Goal: Information Seeking & Learning: Learn about a topic

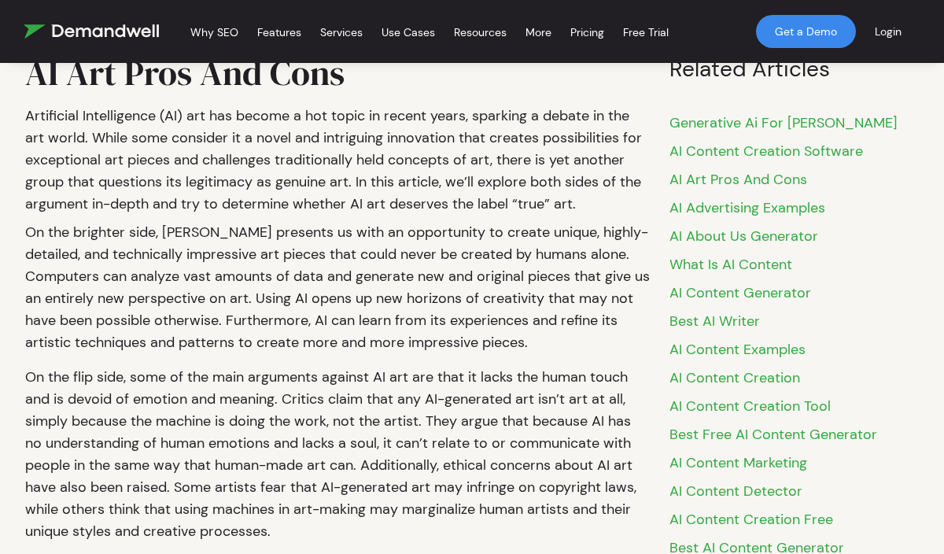
scroll to position [440, 0]
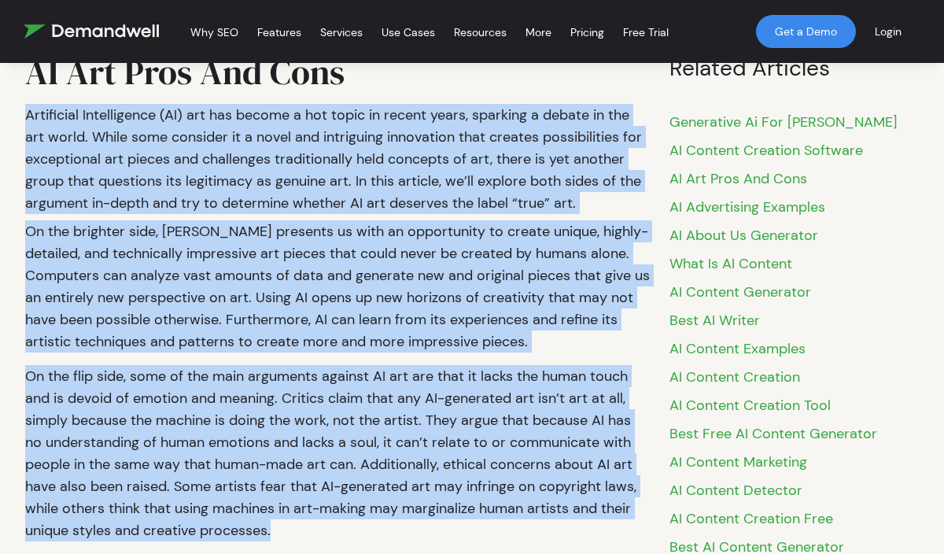
drag, startPoint x: 28, startPoint y: 112, endPoint x: 378, endPoint y: 527, distance: 543.5
copy div "Loremipsum Dolorsitamet (CO) adi eli seddoe t inc utlab et dolore magna, aliqua…"
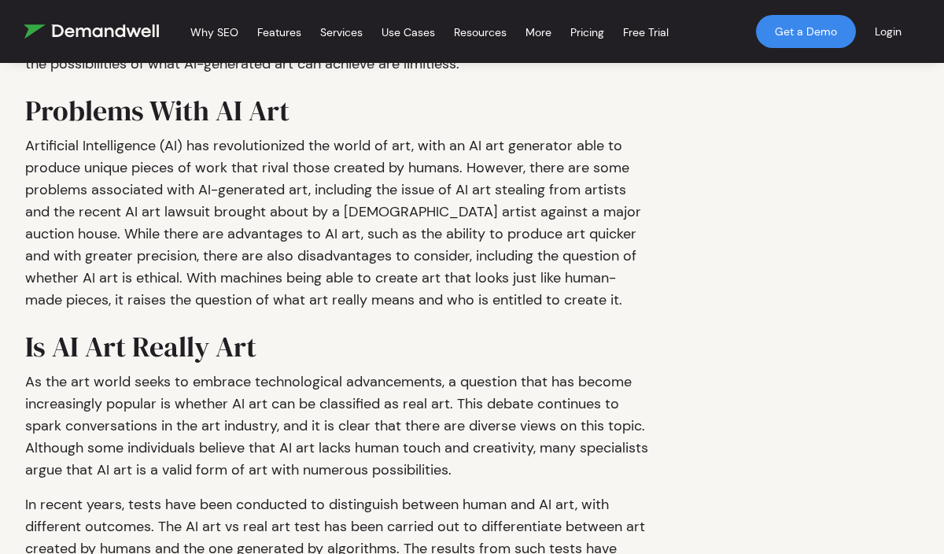
scroll to position [1810, 0]
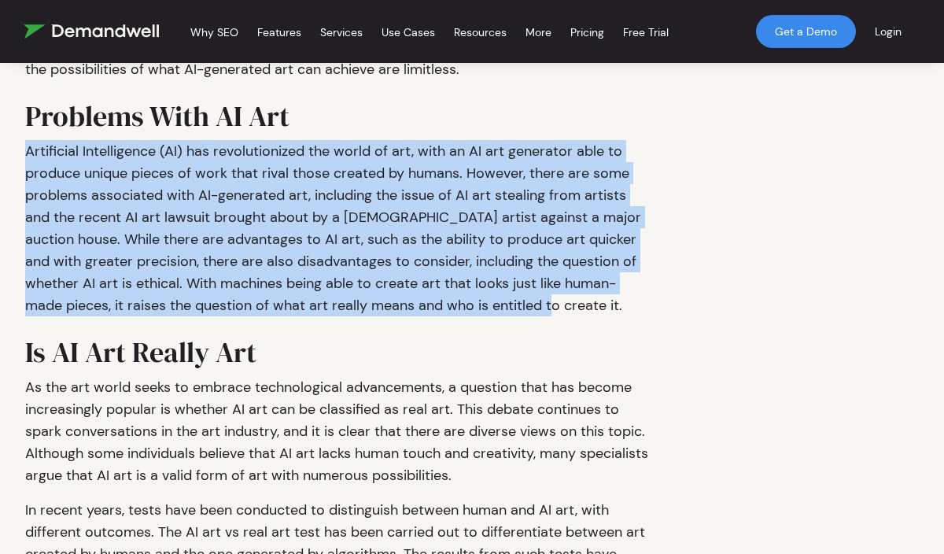
drag, startPoint x: 25, startPoint y: 148, endPoint x: 518, endPoint y: 304, distance: 517.1
click at [518, 304] on p "Artificial Intelligence (AI) has revolutionized the world of art, with an AI ar…" at bounding box center [337, 228] width 625 height 189
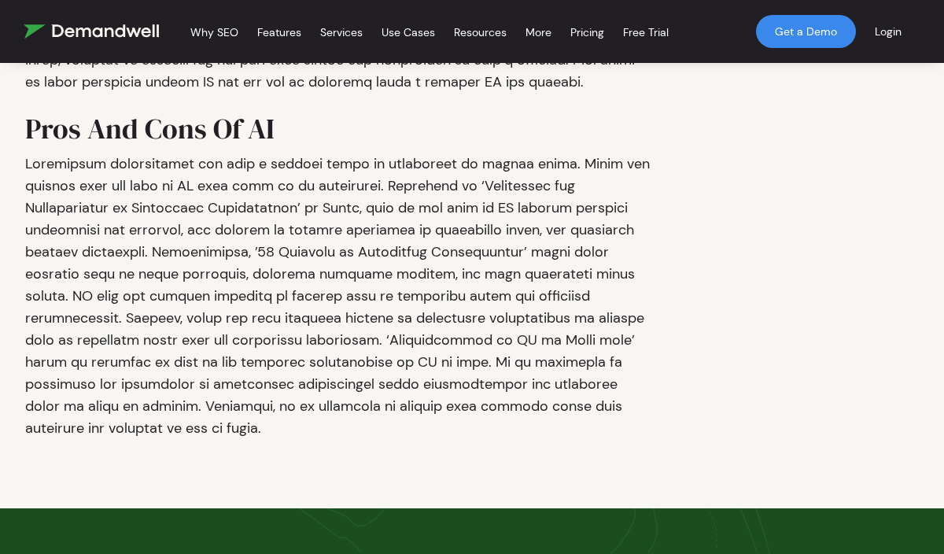
scroll to position [3159, 0]
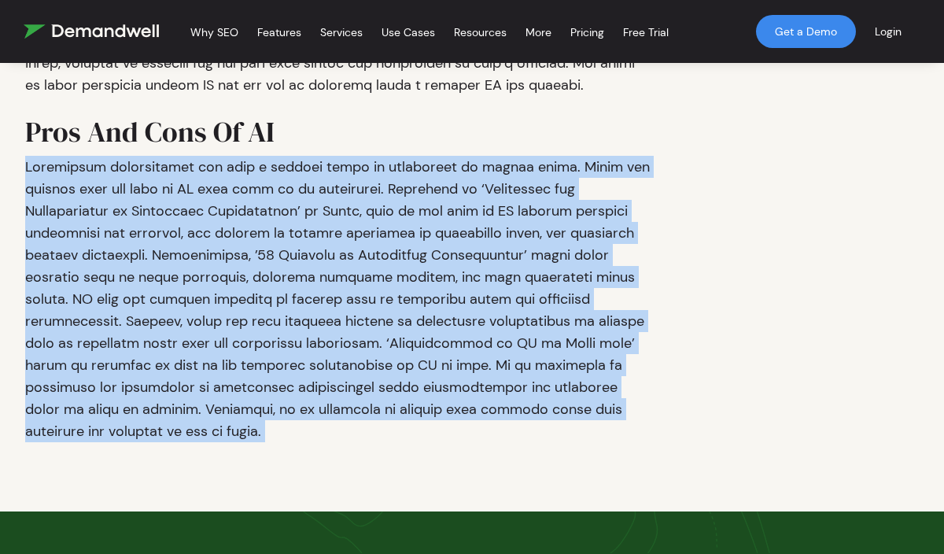
drag, startPoint x: 26, startPoint y: 164, endPoint x: 499, endPoint y: 425, distance: 540.6
click at [499, 425] on p at bounding box center [337, 298] width 625 height 299
copy p "Loremipsum dolorsitamet con adip e seddoei tempo in utlaboreet do magnaa enima.…"
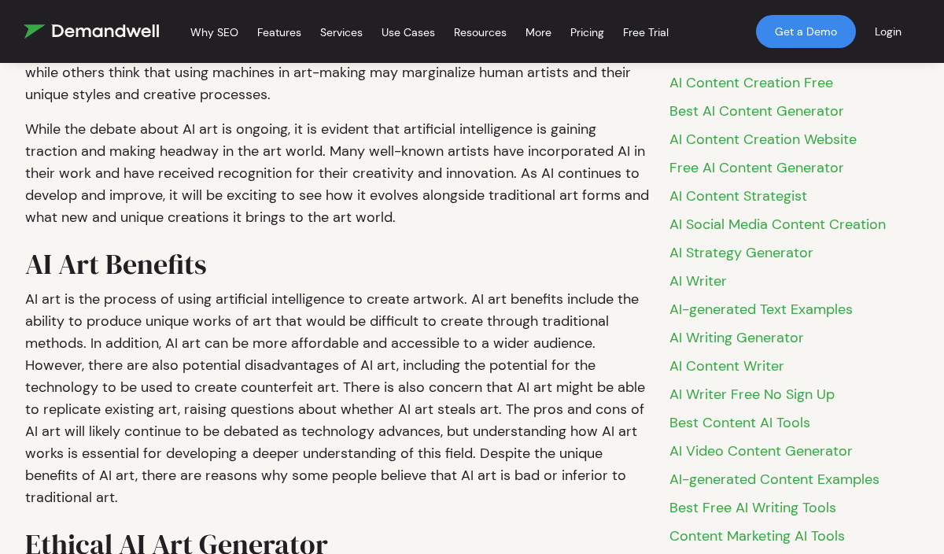
scroll to position [871, 0]
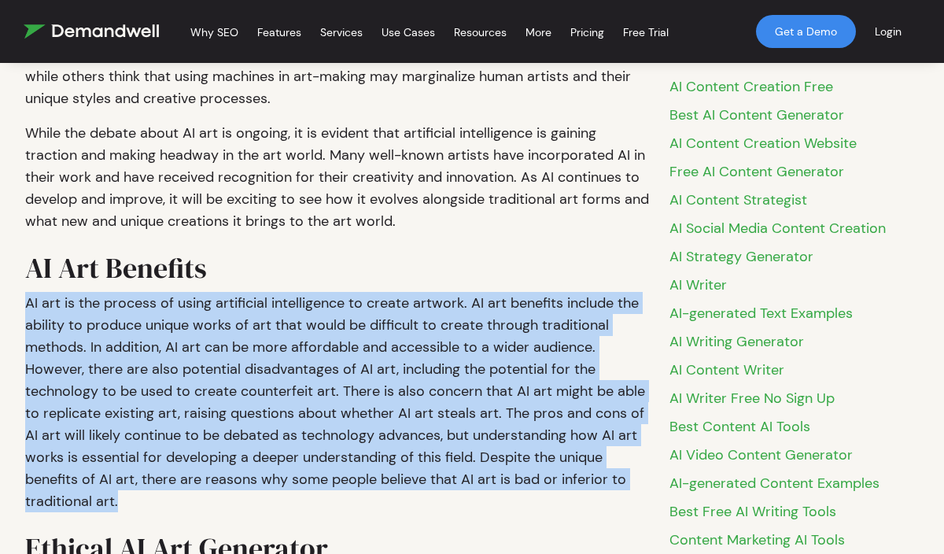
drag, startPoint x: 116, startPoint y: 503, endPoint x: 27, endPoint y: 300, distance: 222.5
click at [27, 300] on p "AI art is the process of using artificial intelligence to create artwork. AI ar…" at bounding box center [337, 401] width 625 height 233
copy p "AI art is the process of using artificial intelligence to create artwork. AI ar…"
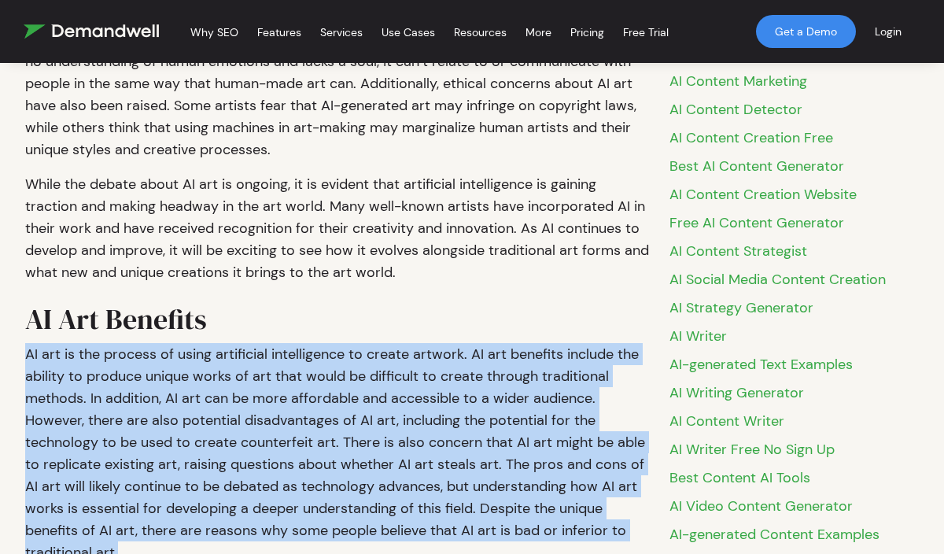
scroll to position [881, 0]
